Goal: Information Seeking & Learning: Learn about a topic

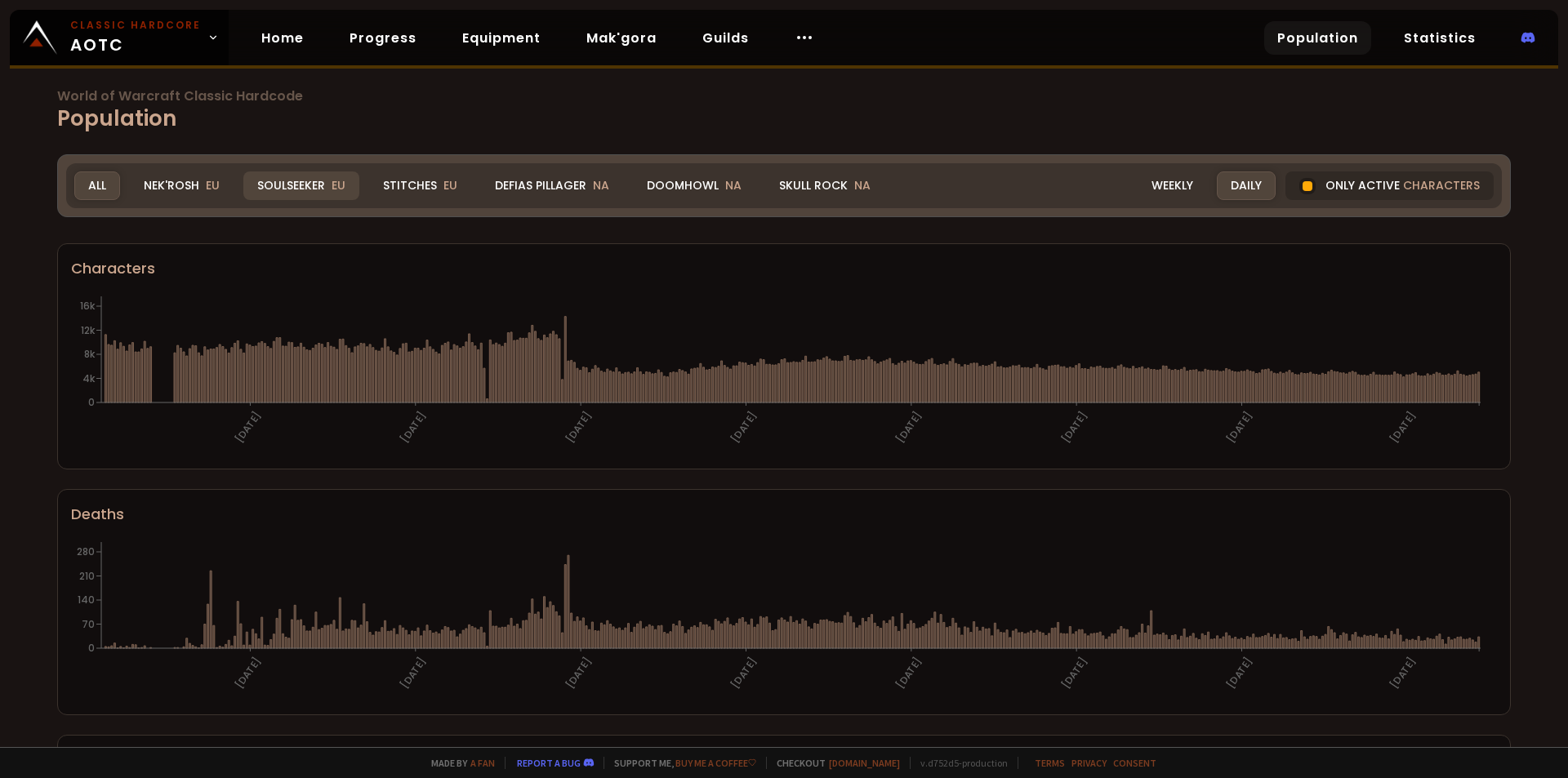
click at [279, 196] on div "Soulseeker EU" at bounding box center [301, 185] width 116 height 28
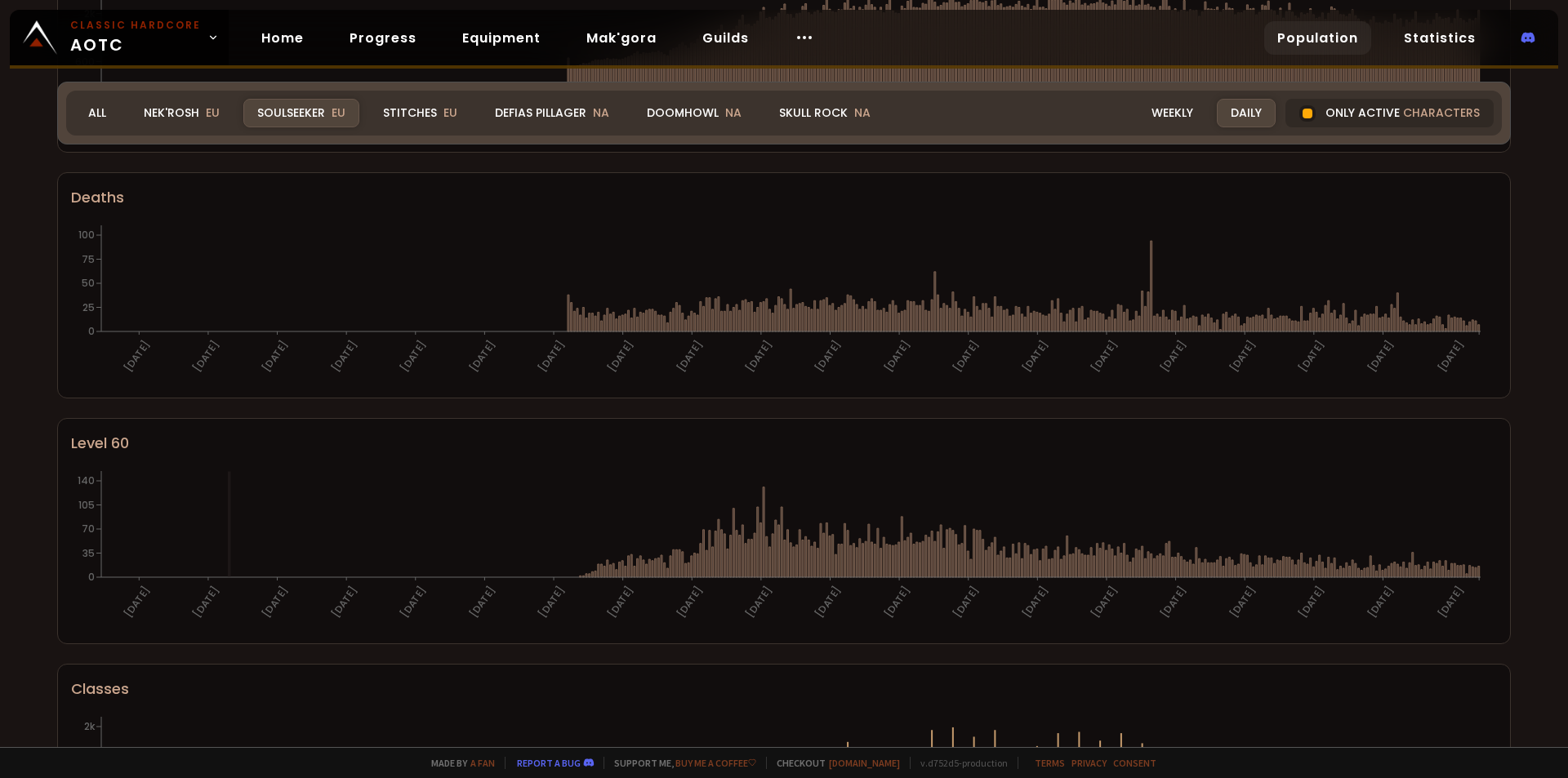
scroll to position [104, 0]
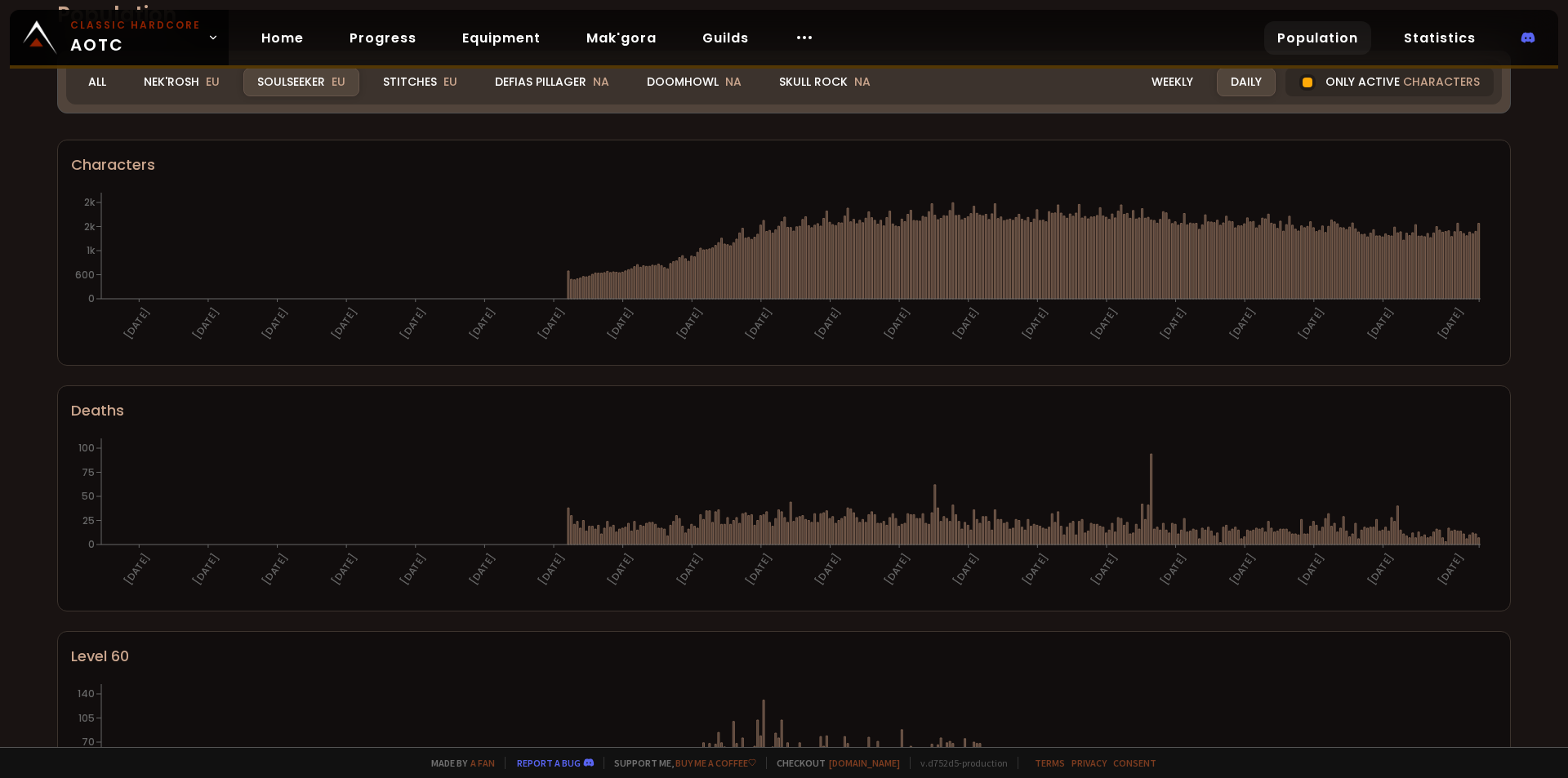
click at [176, 31] on h1 "World of Warcraft Classic Hardcode Population" at bounding box center [784, 8] width 1453 height 45
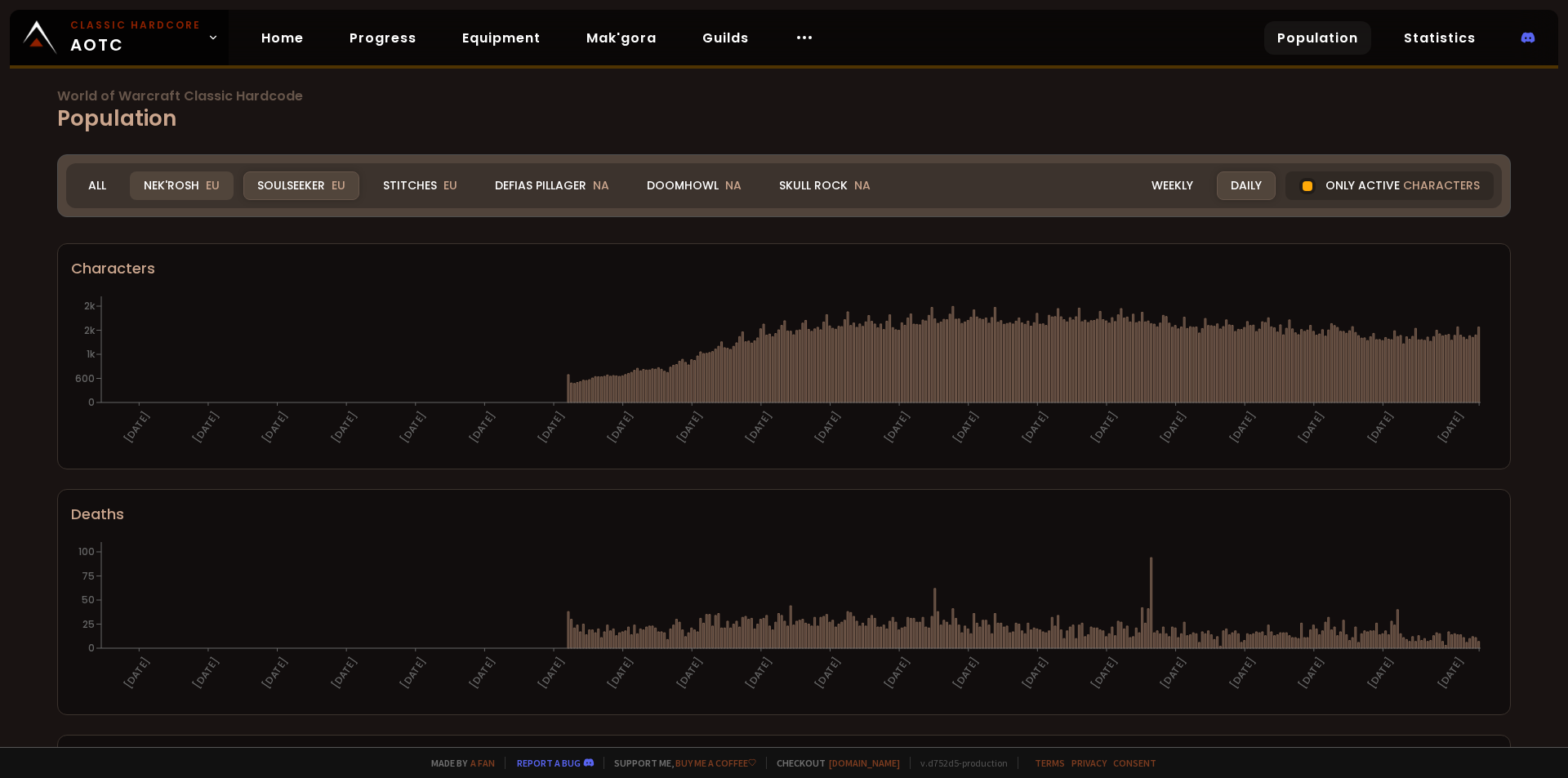
click at [187, 191] on div "Nek'Rosh EU" at bounding box center [182, 185] width 104 height 28
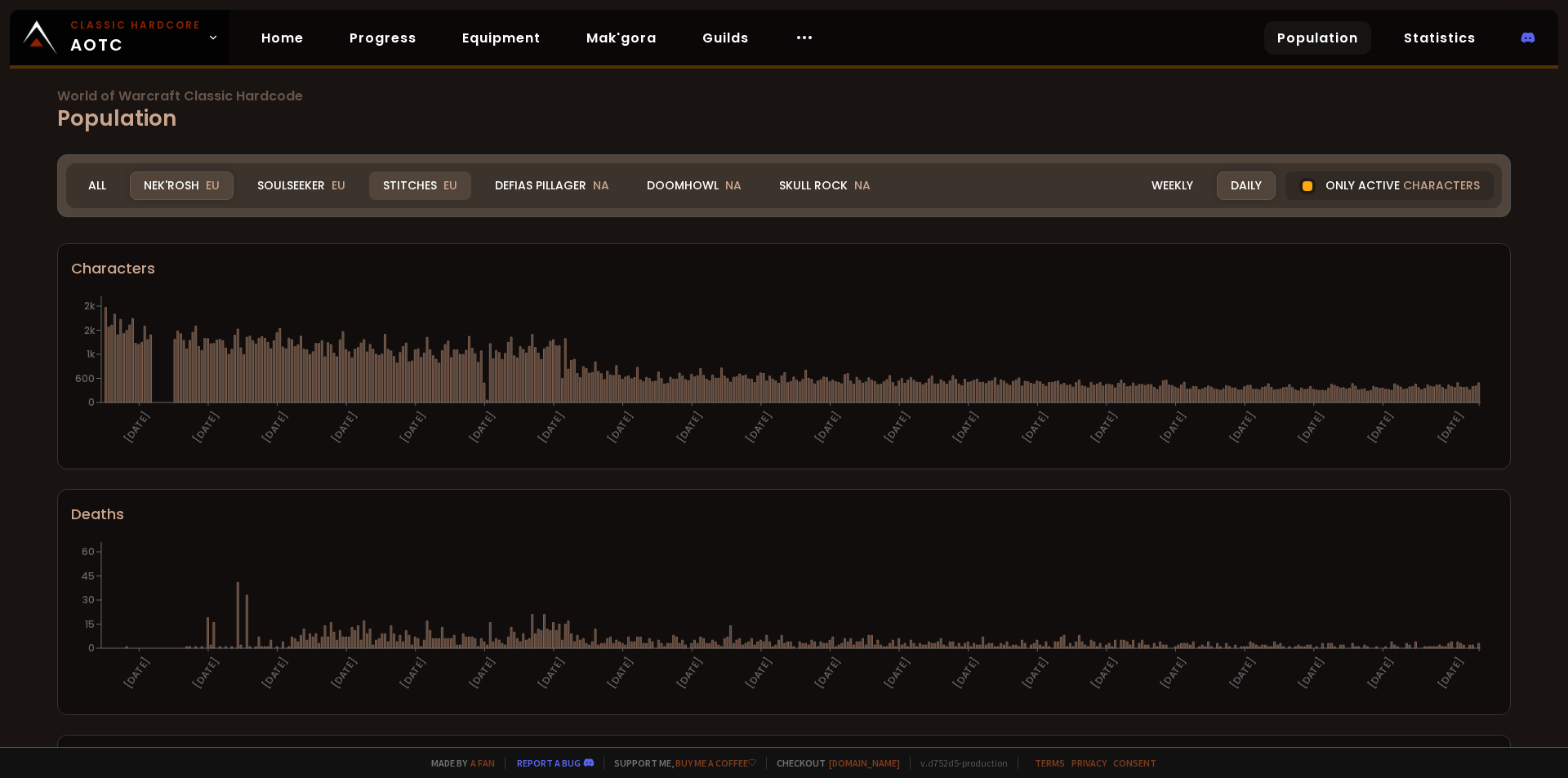
click at [385, 181] on div "Stitches EU" at bounding box center [420, 185] width 102 height 28
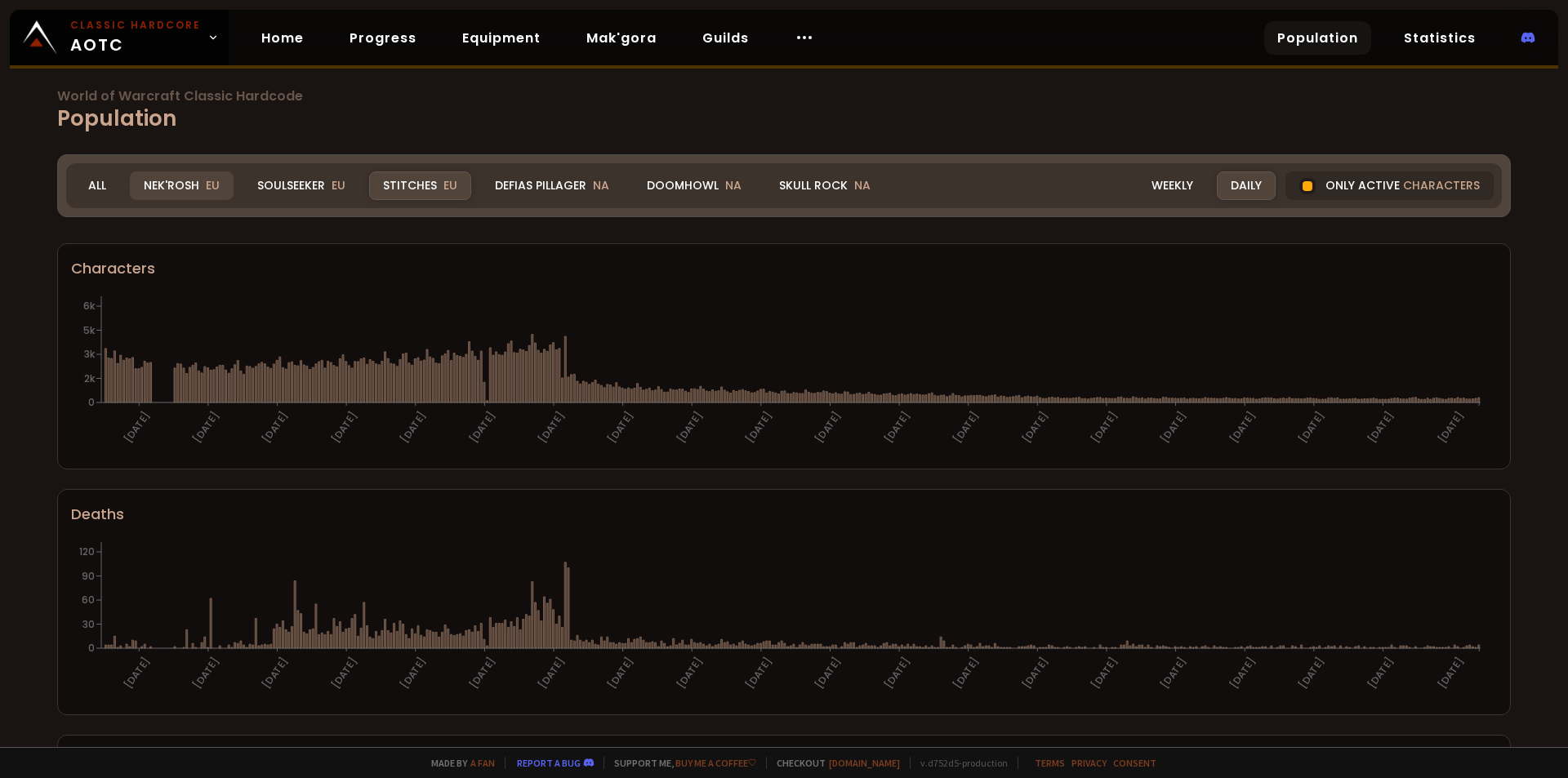
click at [199, 180] on div "Nek'Rosh EU" at bounding box center [182, 185] width 104 height 28
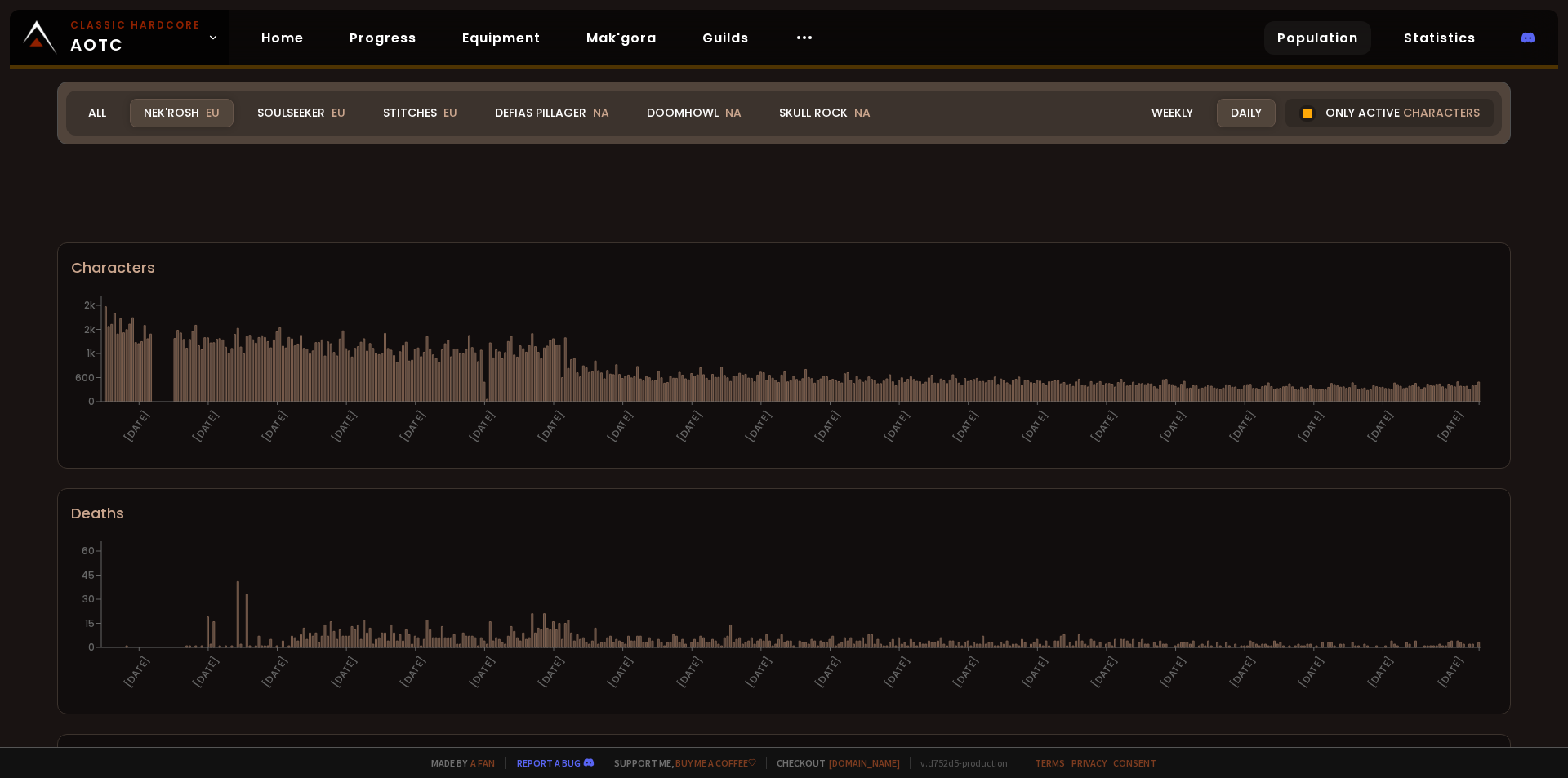
click at [277, 200] on div "World of Warcraft Classic Hardcode Population Realm Nek'Rosh All Nek'Rosh EU So…" at bounding box center [784, 373] width 1568 height 747
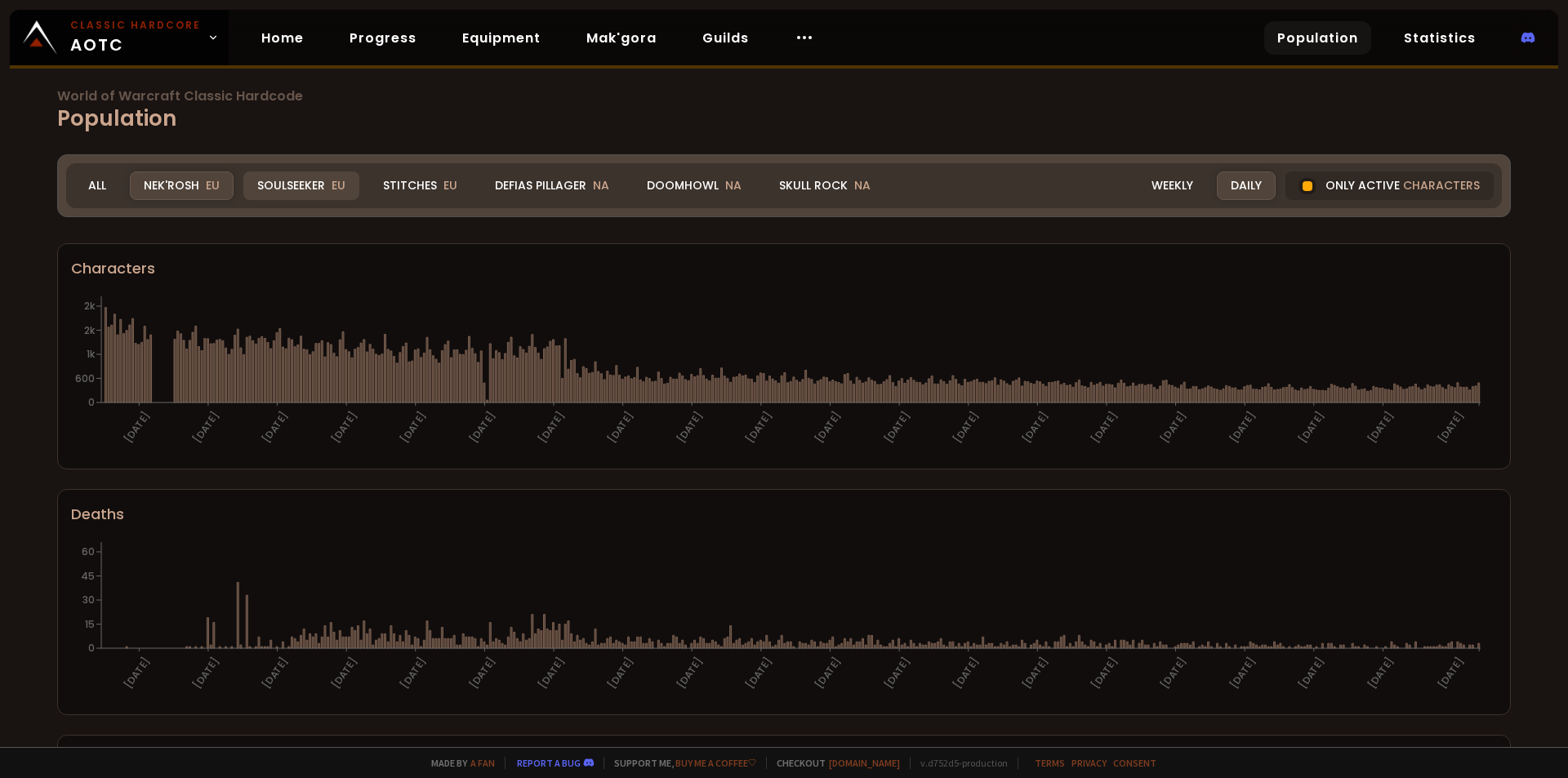
click at [291, 180] on div "Soulseeker EU" at bounding box center [301, 185] width 116 height 28
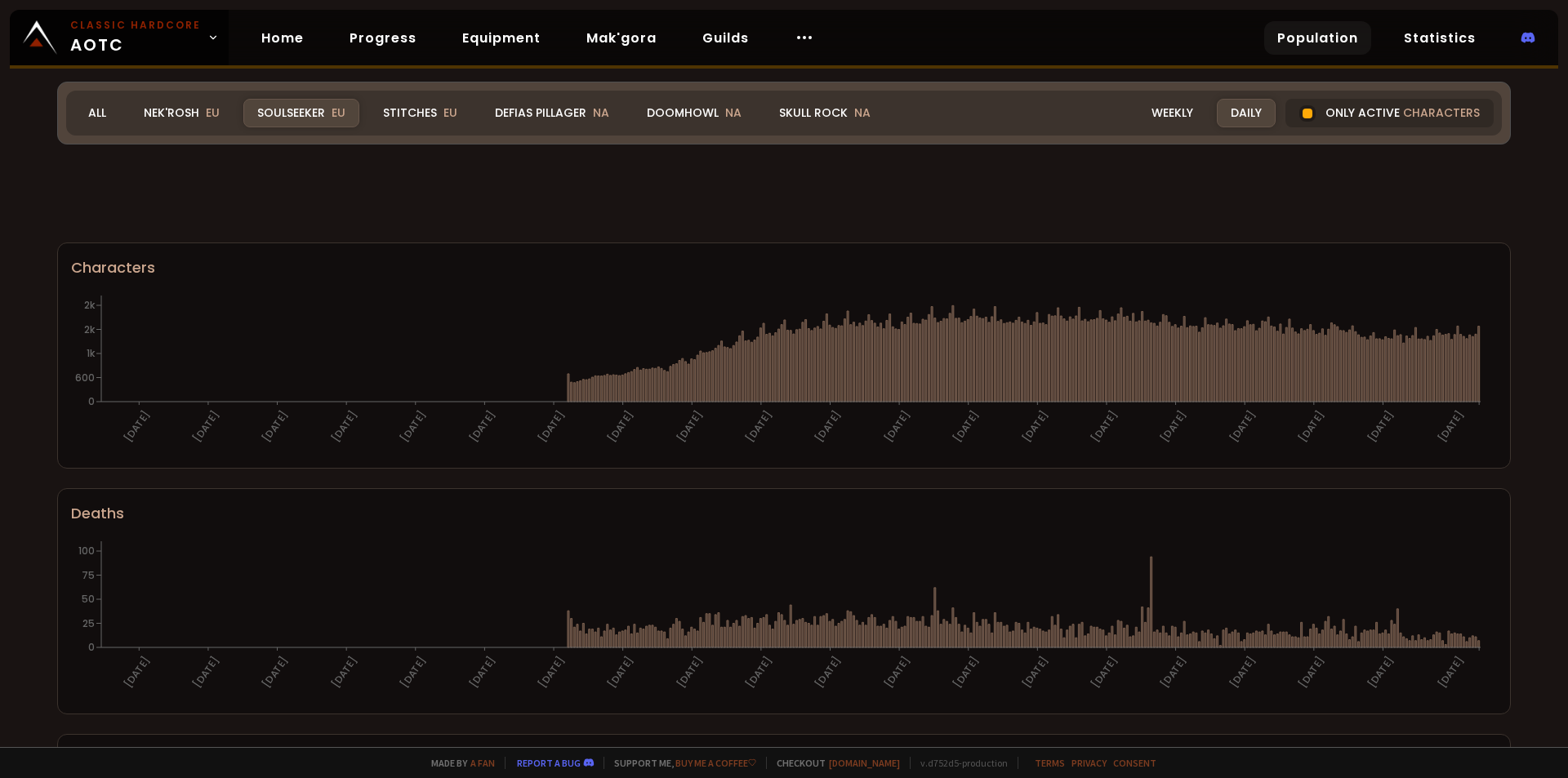
scroll to position [887, 0]
